Goal: Task Accomplishment & Management: Use online tool/utility

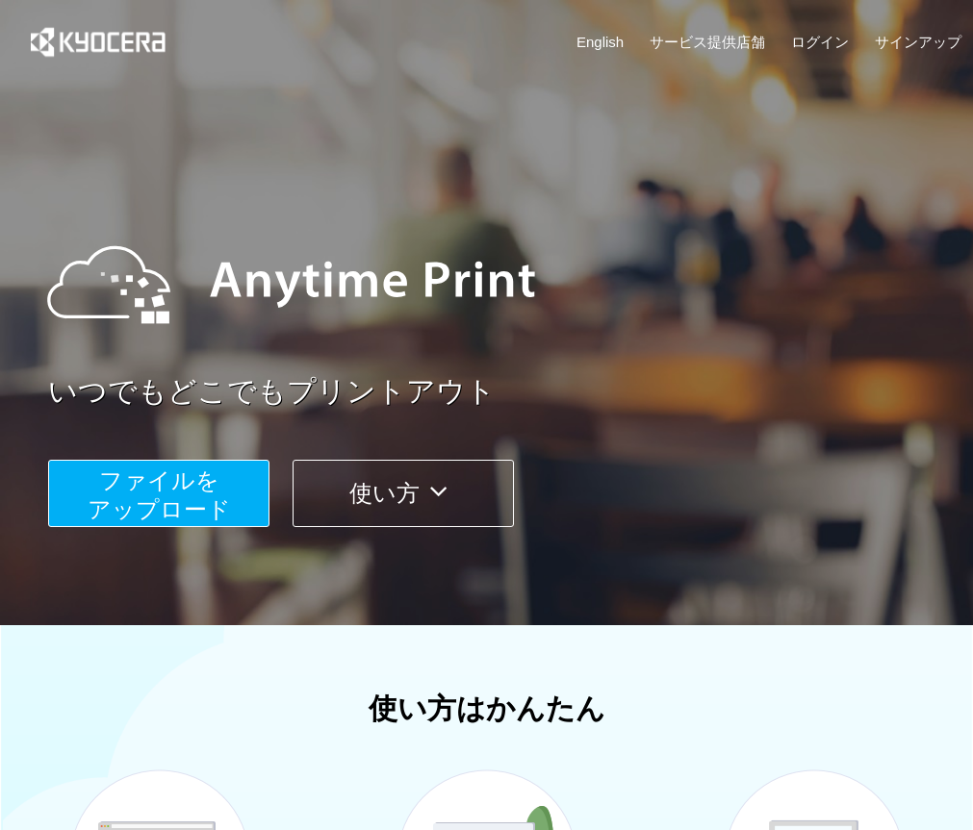
click at [200, 500] on span "ファイルを ​​アップロード" at bounding box center [159, 495] width 143 height 55
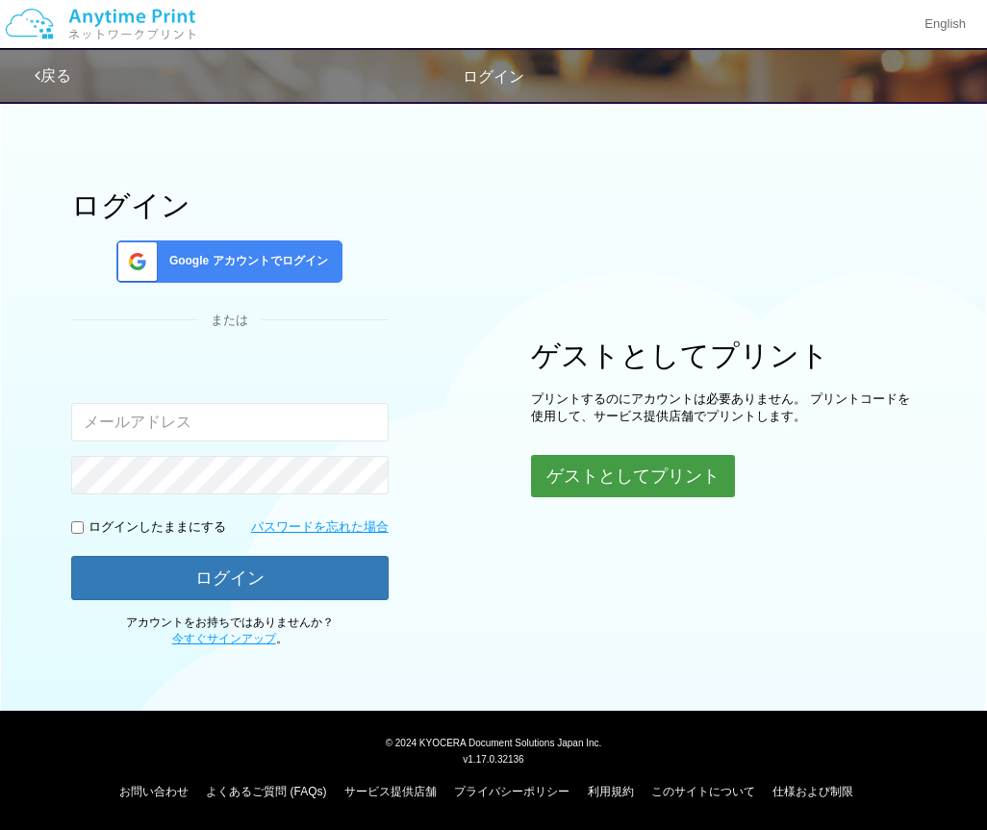
click at [624, 470] on button "ゲストとしてプリント" at bounding box center [633, 476] width 204 height 42
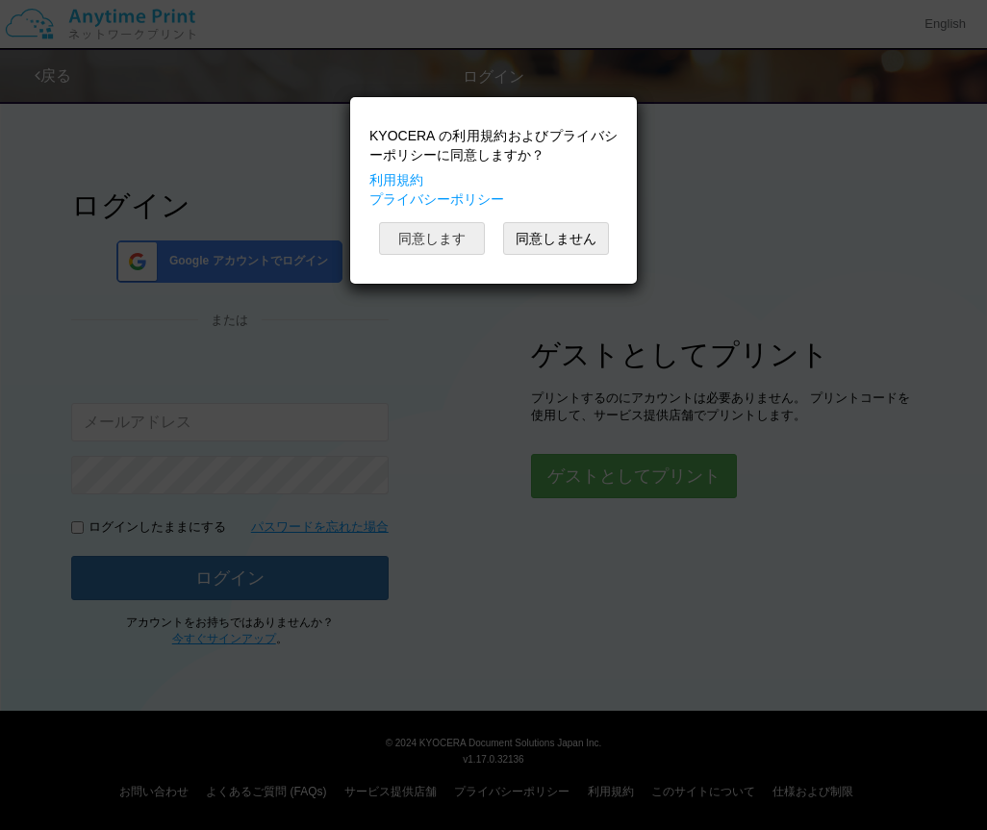
click at [455, 245] on button "同意します" at bounding box center [432, 238] width 106 height 33
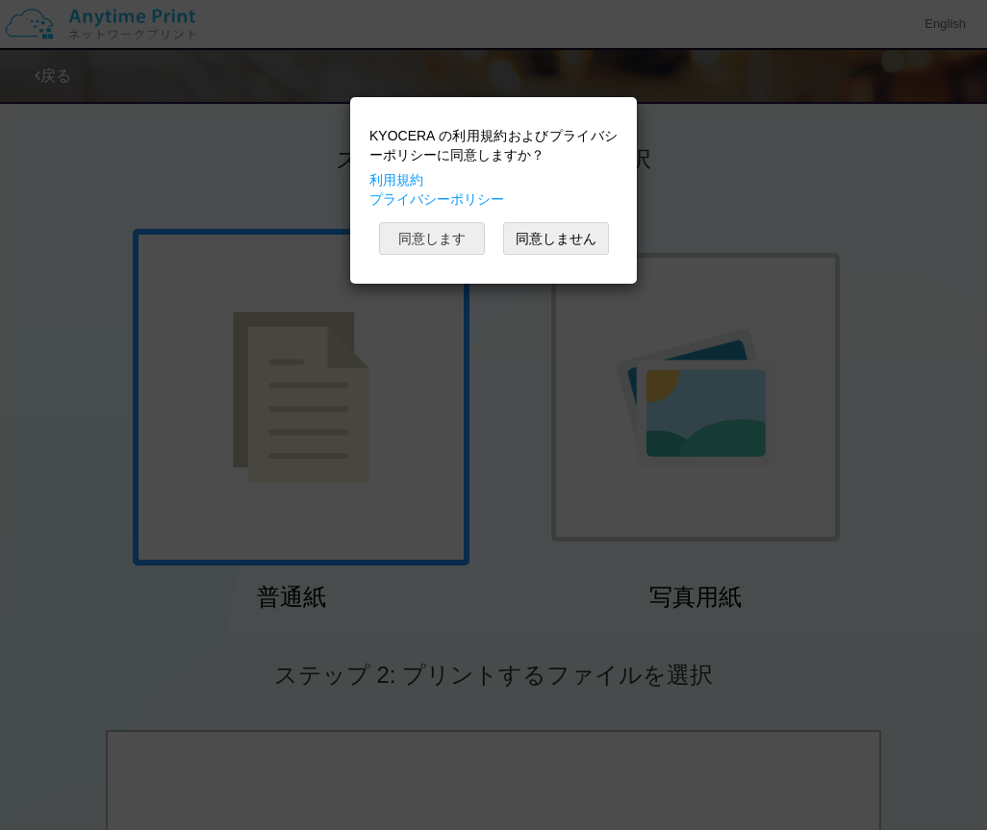
click at [455, 245] on button "同意します" at bounding box center [432, 238] width 106 height 33
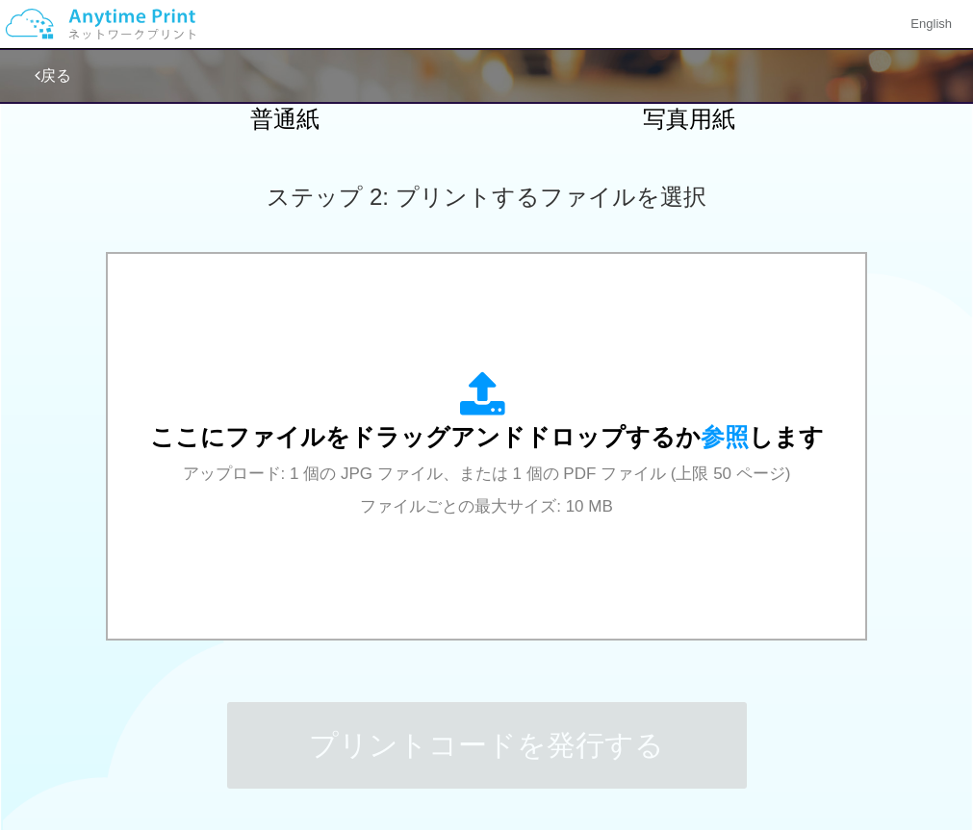
scroll to position [479, 0]
click at [495, 502] on span "アップロード: 1 個の JPG ファイル、または 1 個の PDF ファイル (上限 50 ページ) ファイルごとの最大サイズ: 10 MB" at bounding box center [487, 489] width 608 height 51
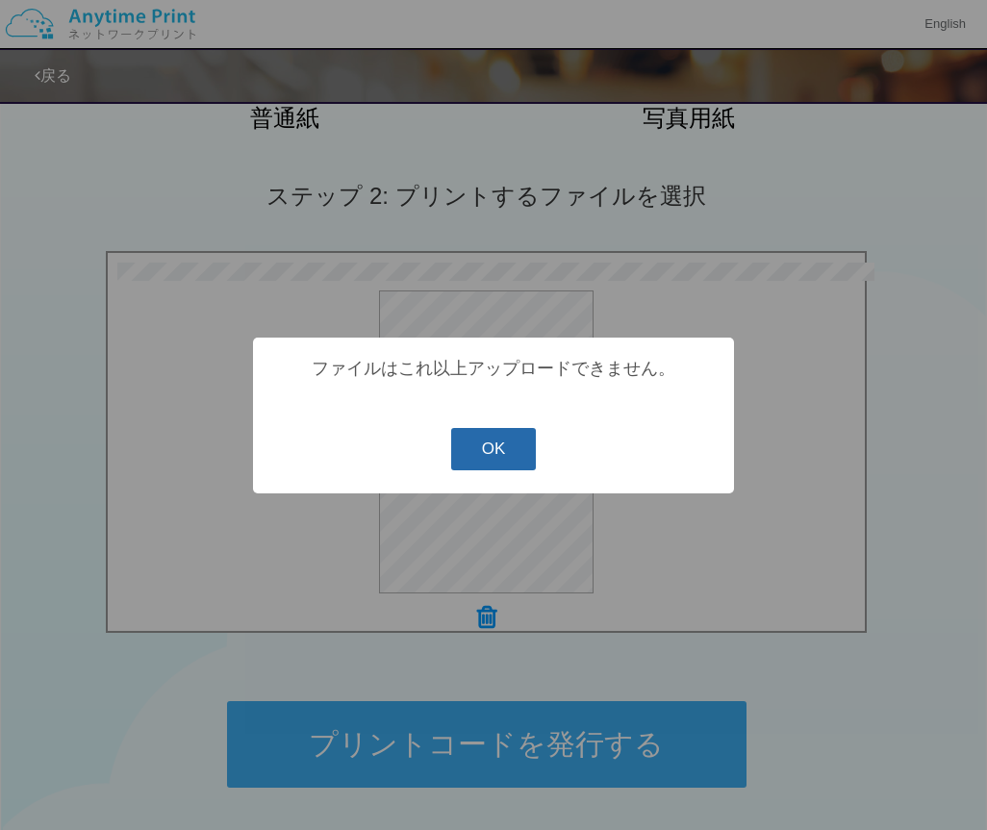
click at [490, 454] on button "OK" at bounding box center [494, 449] width 86 height 42
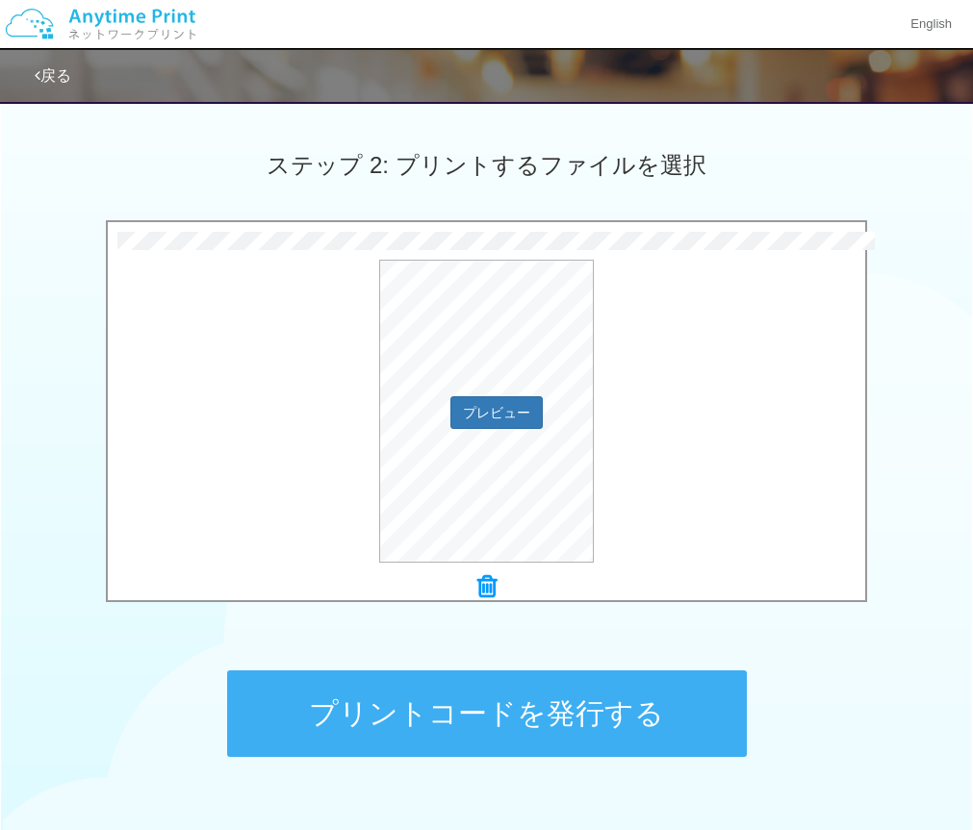
scroll to position [511, 0]
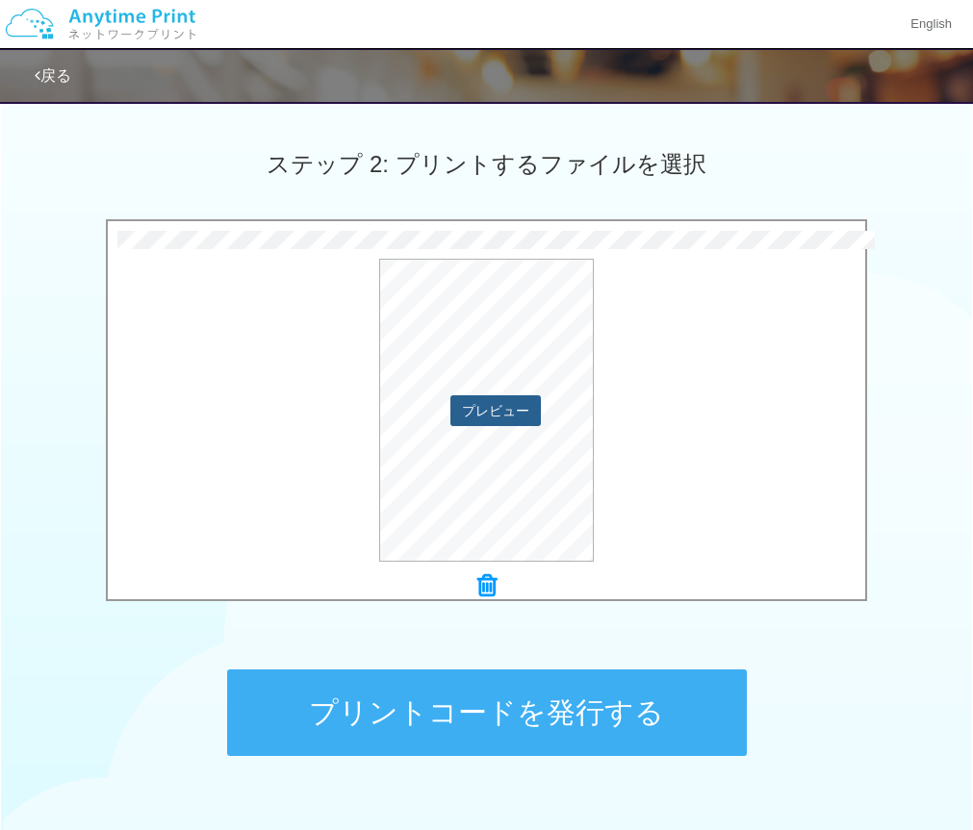
click at [539, 412] on button "プレビュー" at bounding box center [495, 410] width 90 height 31
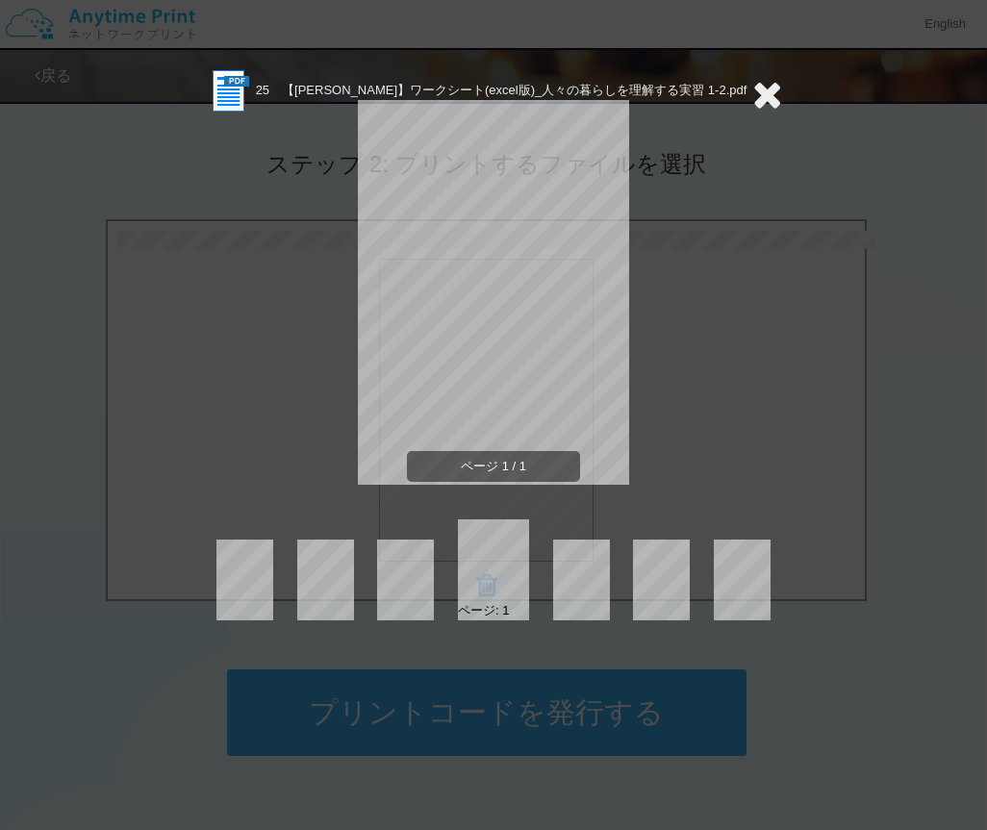
click at [752, 90] on icon at bounding box center [767, 94] width 30 height 38
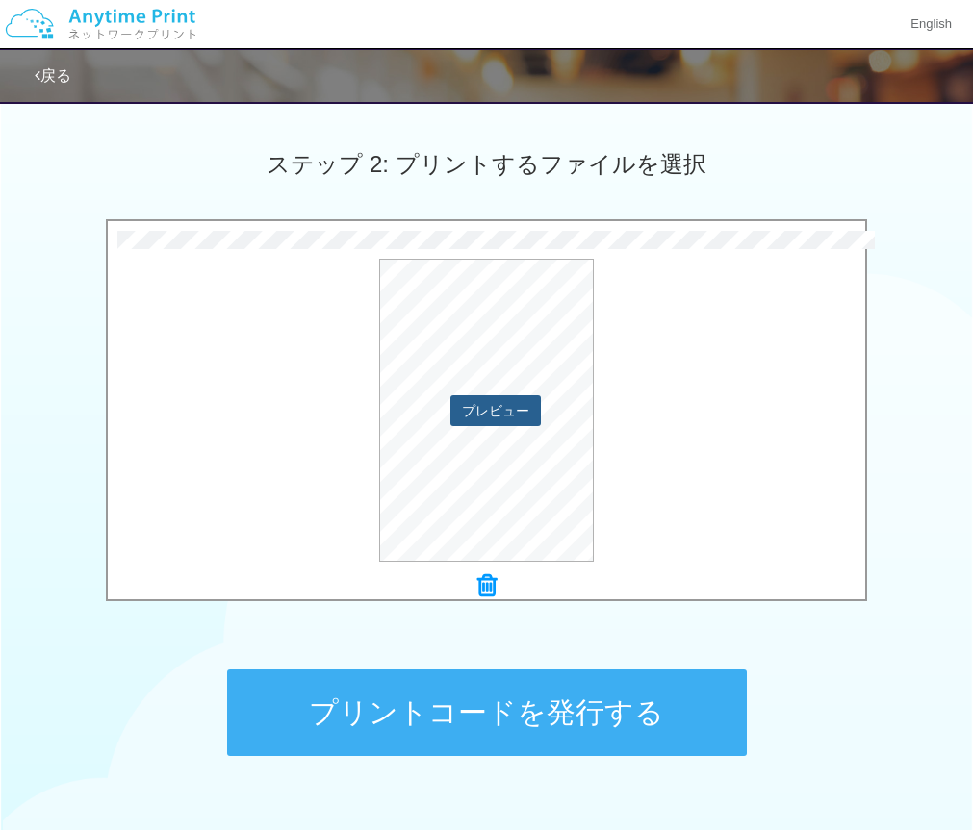
click at [492, 416] on button "プレビュー" at bounding box center [495, 410] width 90 height 31
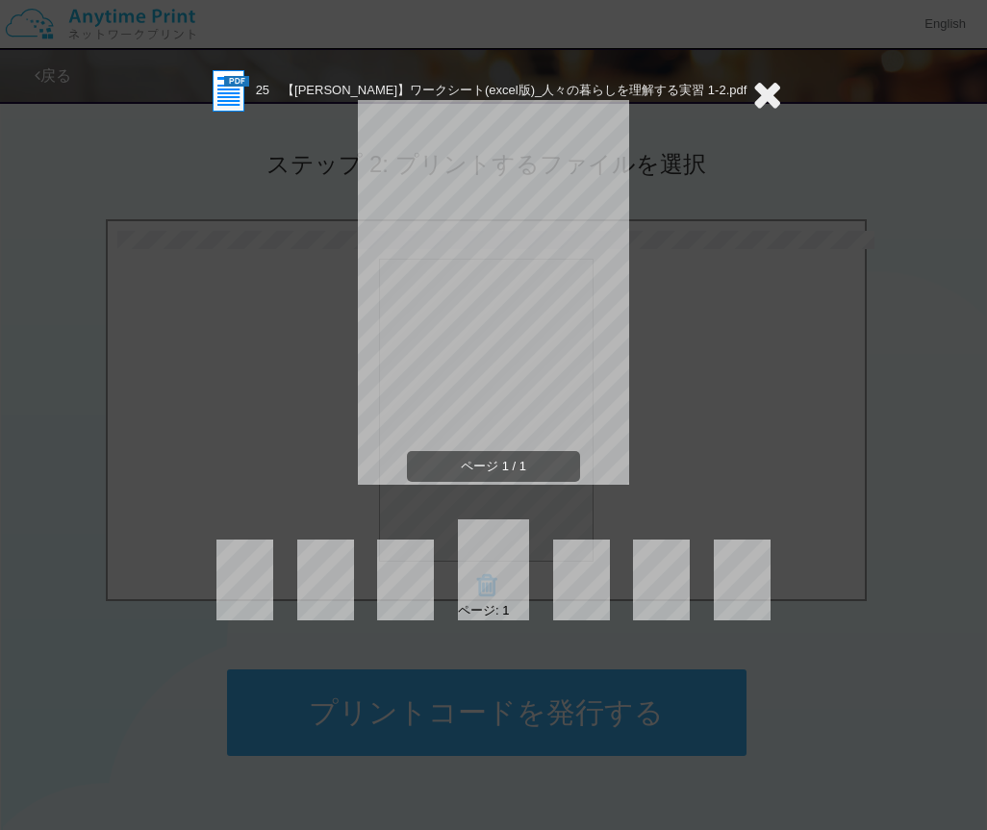
click at [774, 102] on icon at bounding box center [767, 94] width 30 height 38
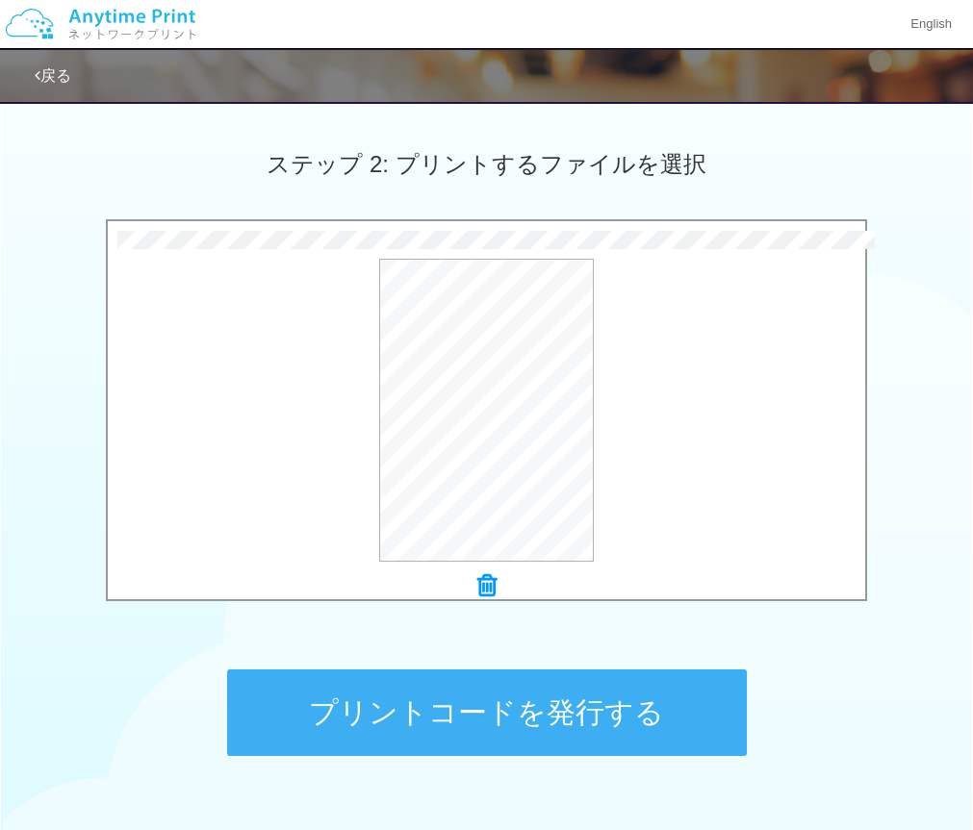
click at [493, 588] on icon at bounding box center [486, 585] width 19 height 25
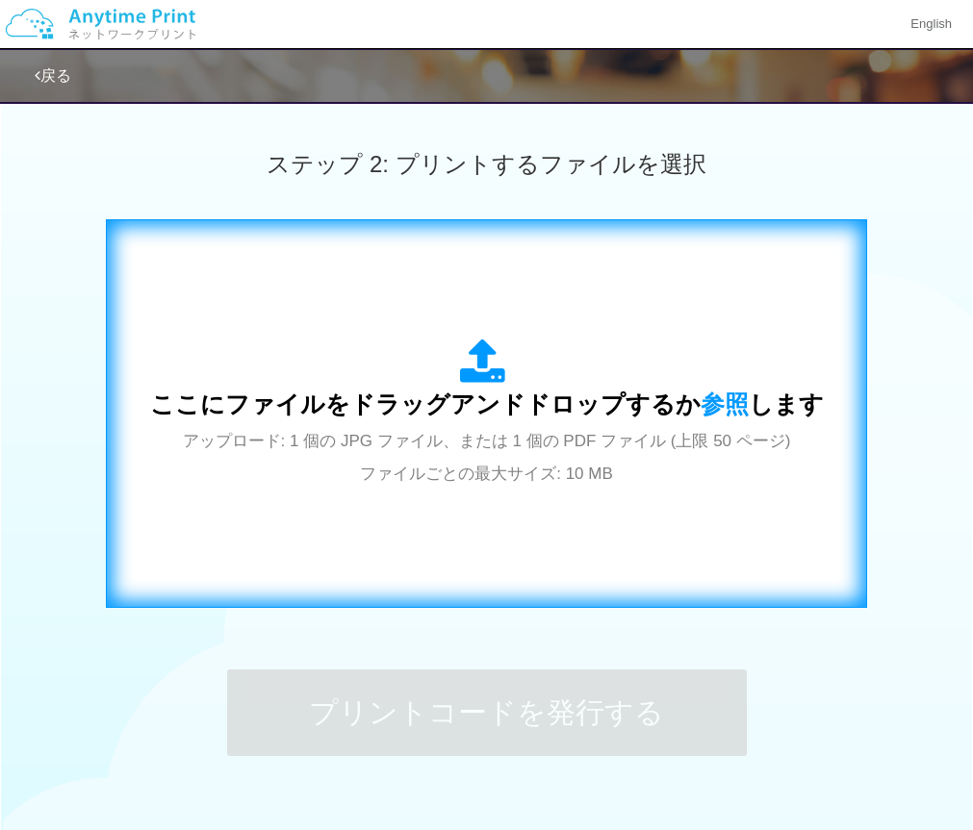
click at [491, 422] on div "ここにファイルをドラッグアンドドロップするか 参照 します アップロード: 1 個の JPG ファイル、または 1 個の PDF ファイル (上限 50 ペー…" at bounding box center [486, 414] width 673 height 150
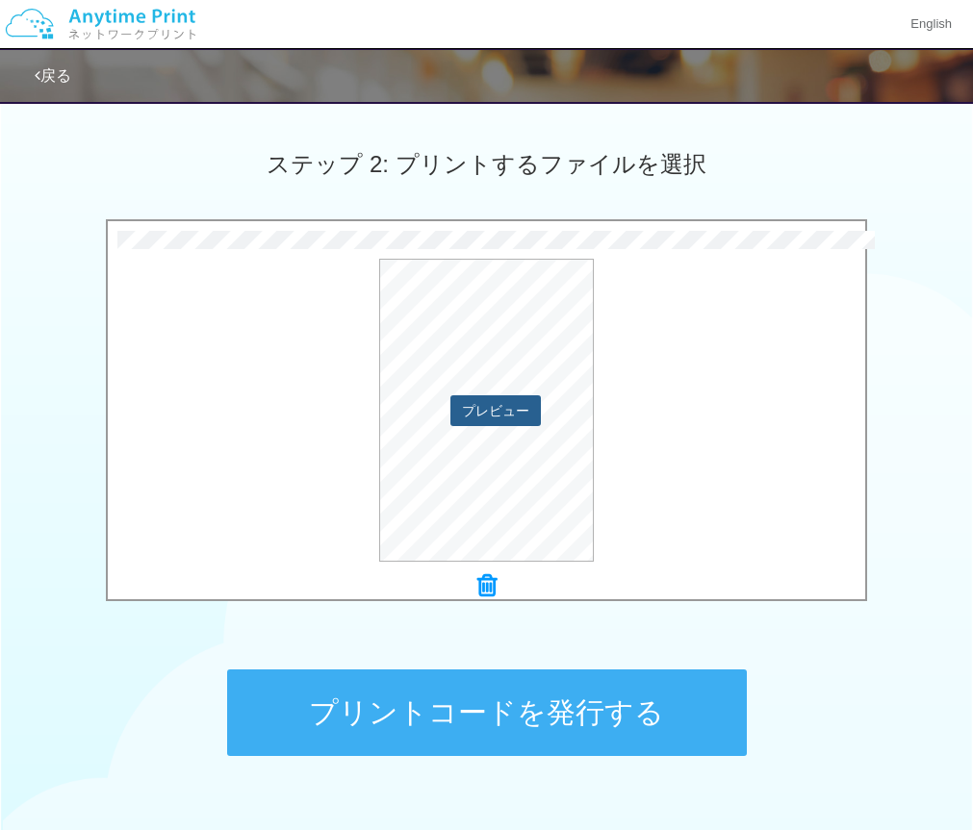
click at [480, 419] on button "プレビュー" at bounding box center [495, 410] width 90 height 31
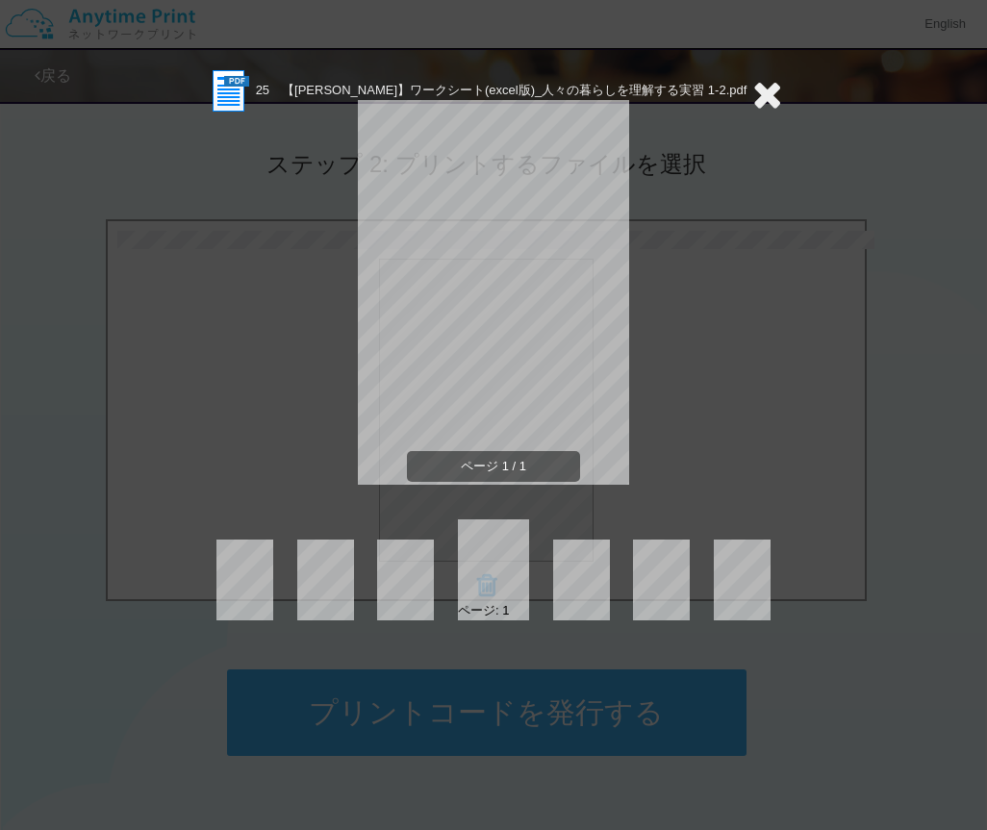
click at [750, 96] on section "25　【[PERSON_NAME]】ワークシート(excel版)_人々の暮らしを理解する実習 1-2.pdf" at bounding box center [493, 91] width 577 height 48
click at [753, 98] on icon at bounding box center [767, 94] width 30 height 38
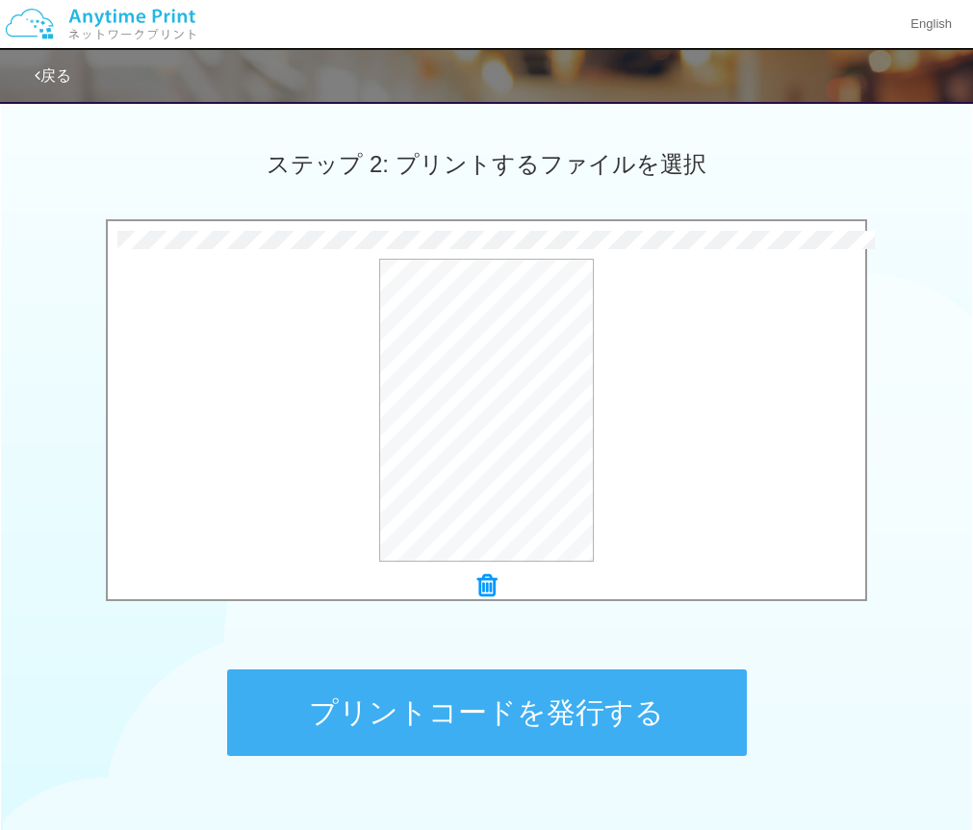
click at [495, 703] on button "プリントコードを発行する" at bounding box center [487, 713] width 520 height 87
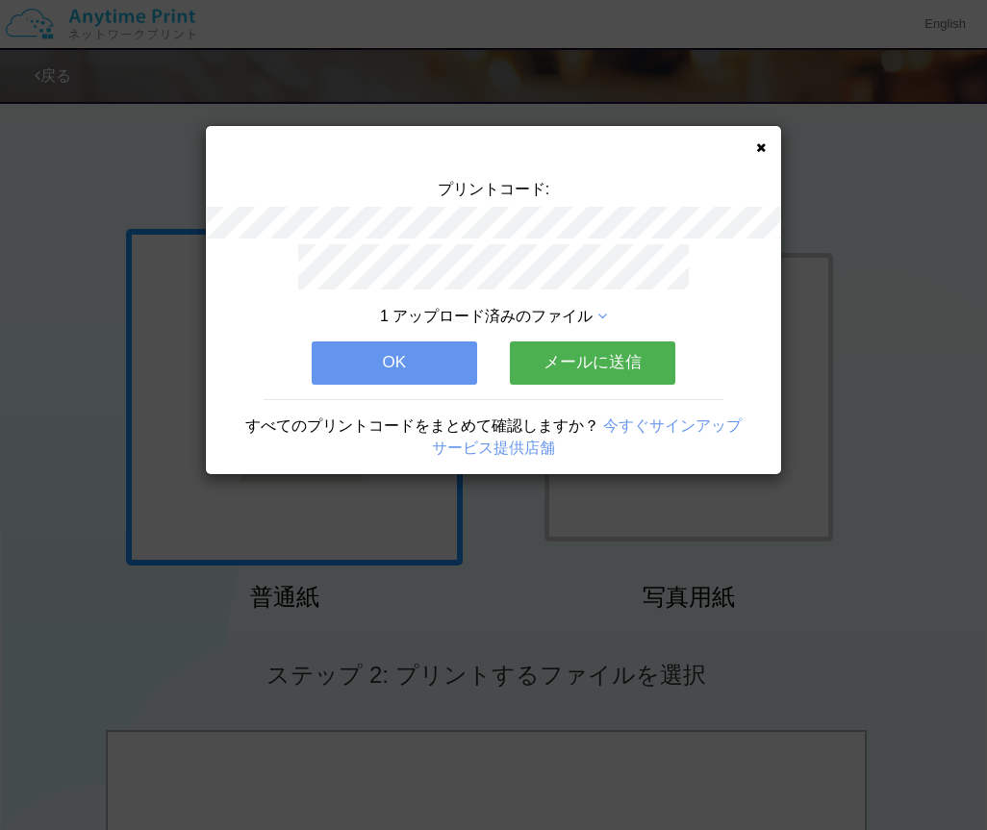
click at [422, 369] on button "OK" at bounding box center [394, 363] width 165 height 42
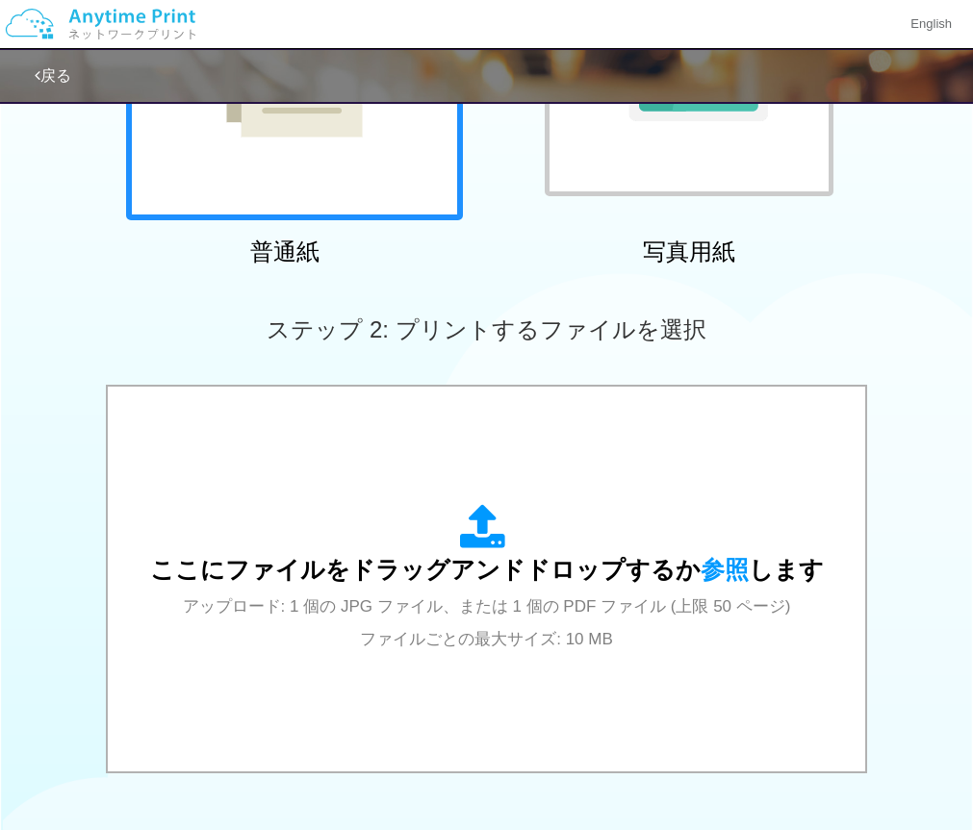
scroll to position [349, 0]
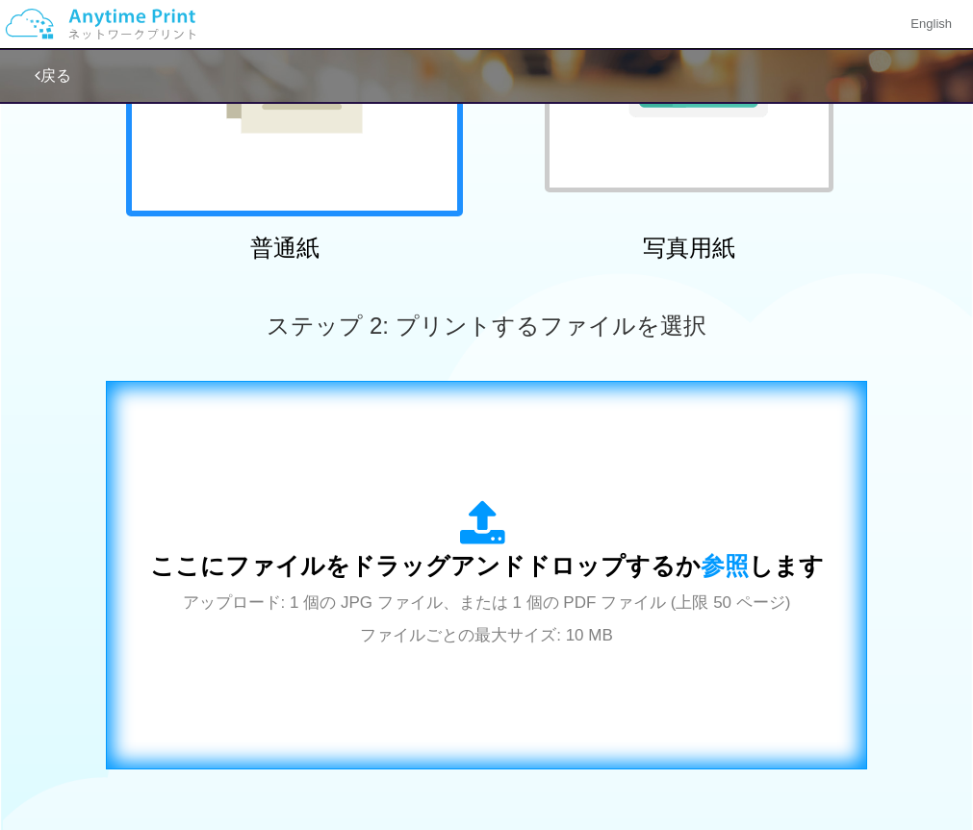
click at [483, 565] on span "ここにファイルをドラッグアンドドロップするか 参照 します" at bounding box center [486, 565] width 673 height 27
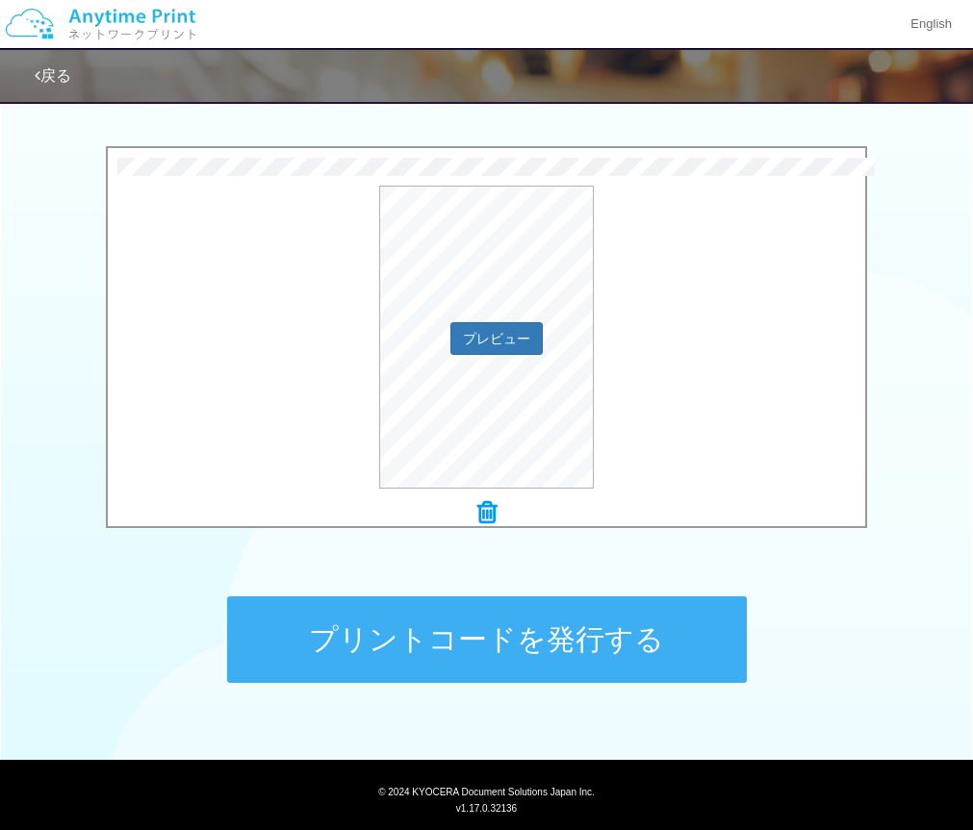
scroll to position [586, 0]
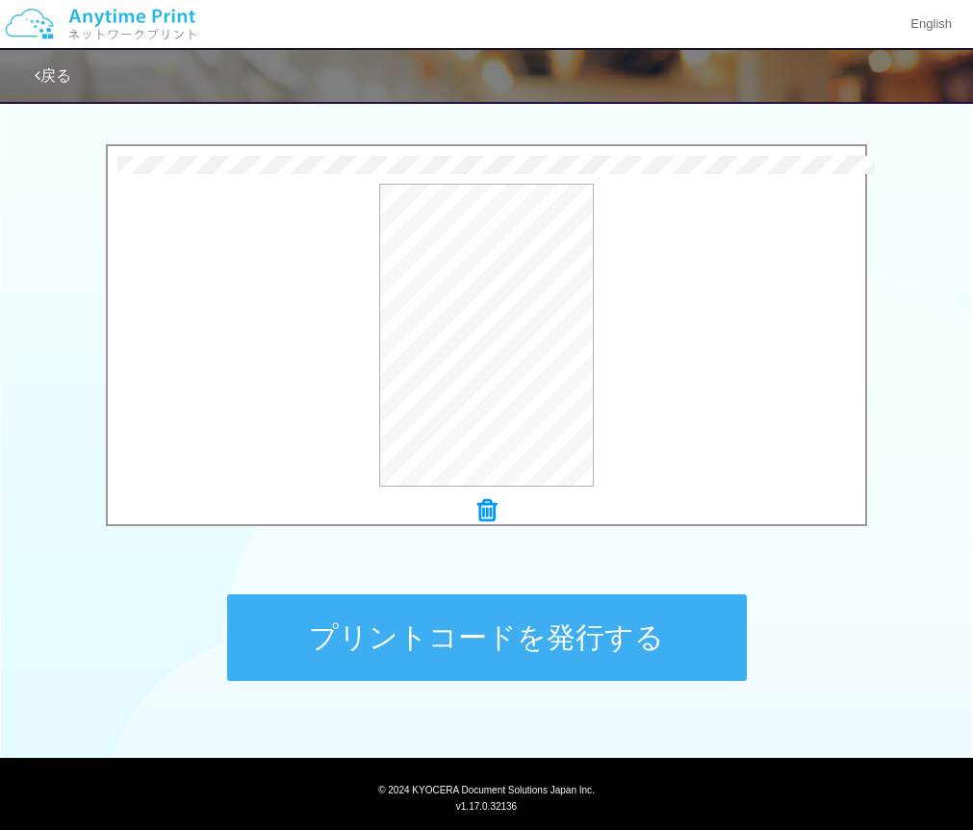
click at [540, 651] on button "プリントコードを発行する" at bounding box center [487, 638] width 520 height 87
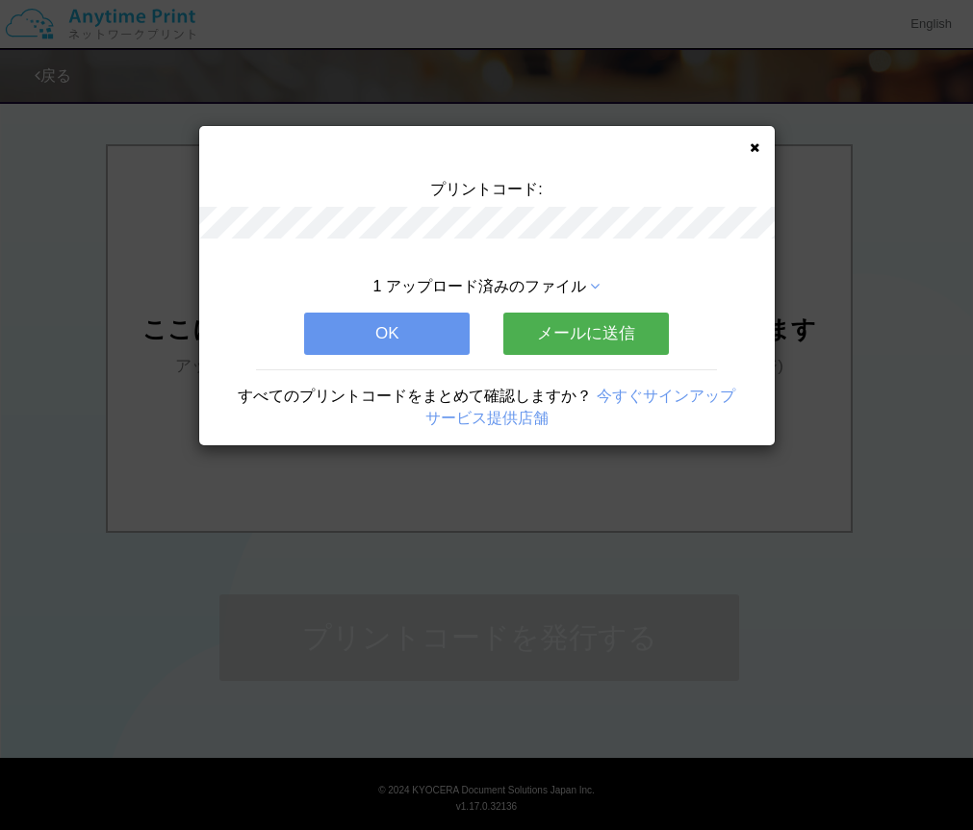
scroll to position [0, 0]
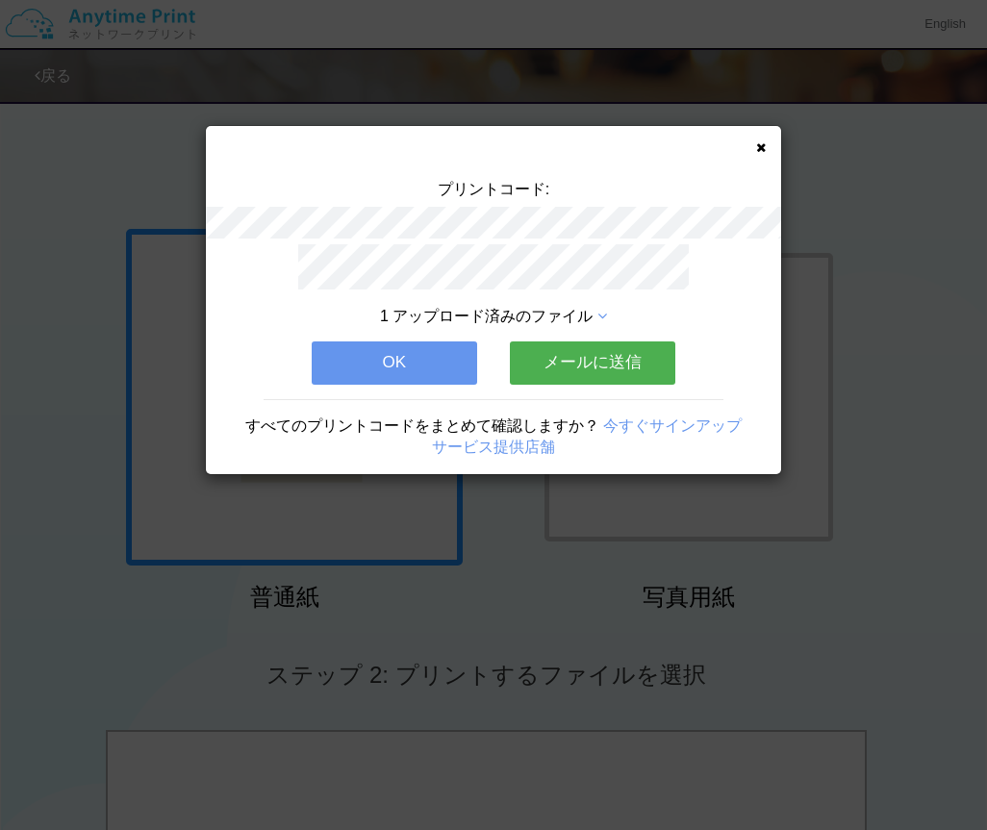
click at [428, 363] on button "OK" at bounding box center [394, 363] width 165 height 42
